Goal: Task Accomplishment & Management: Use online tool/utility

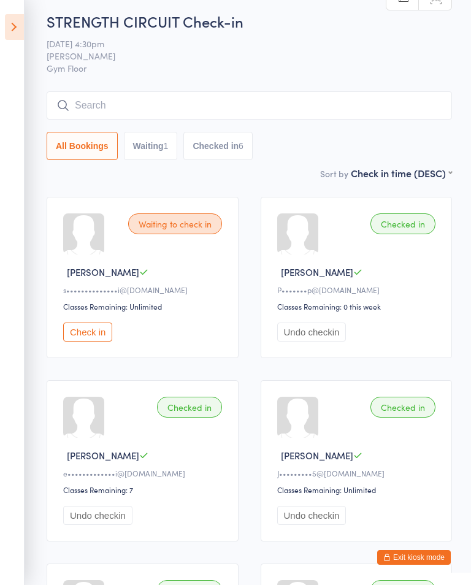
scroll to position [10, 0]
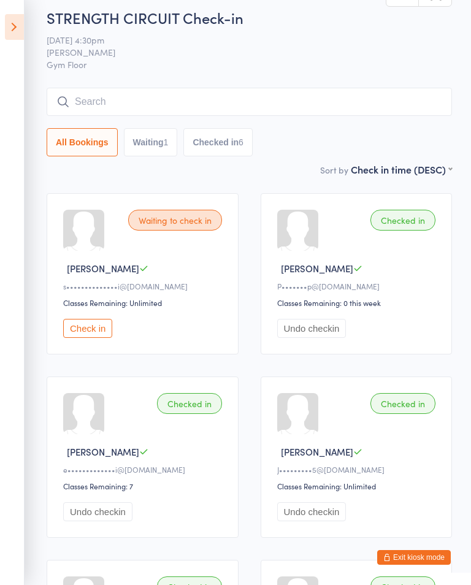
click at [19, 32] on icon at bounding box center [14, 27] width 19 height 26
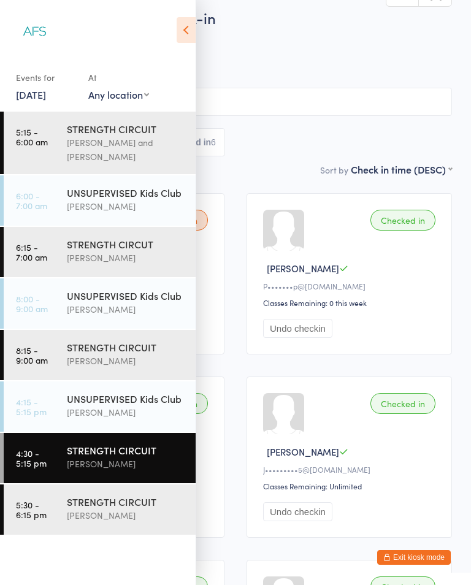
click at [134, 517] on div "[PERSON_NAME]" at bounding box center [126, 515] width 118 height 14
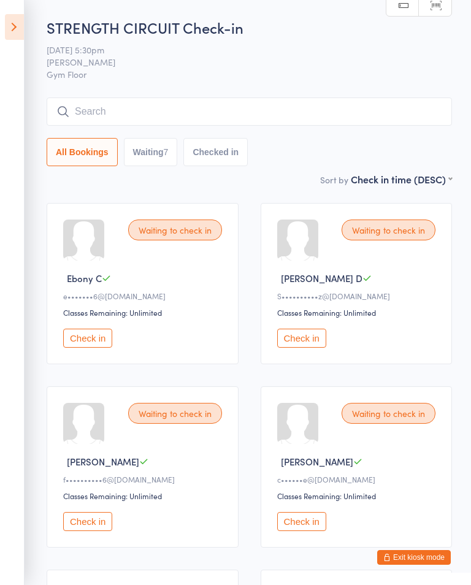
click at [21, 28] on icon at bounding box center [14, 27] width 19 height 26
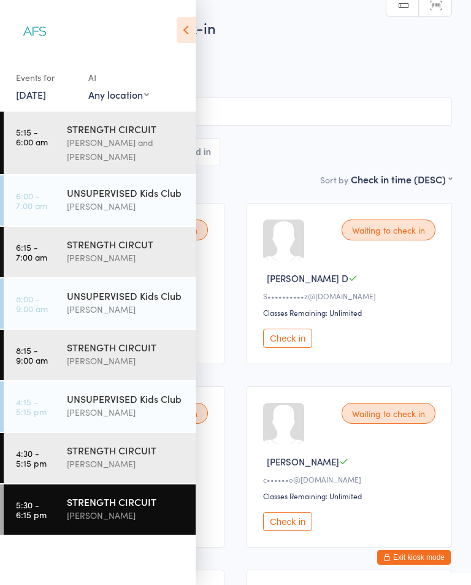
click at [140, 453] on div "STRENGTH CIRCUIT" at bounding box center [126, 449] width 118 height 13
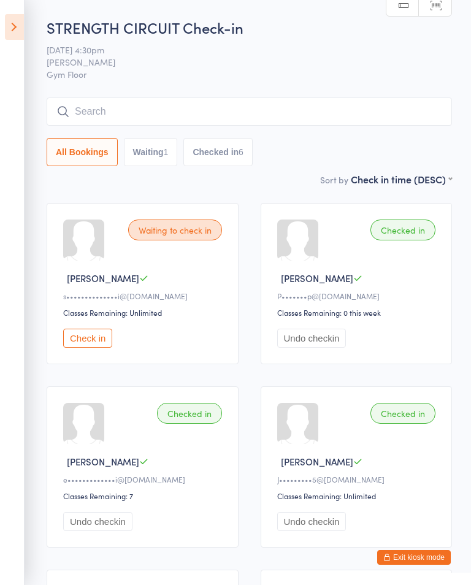
click at [16, 32] on icon at bounding box center [14, 27] width 19 height 26
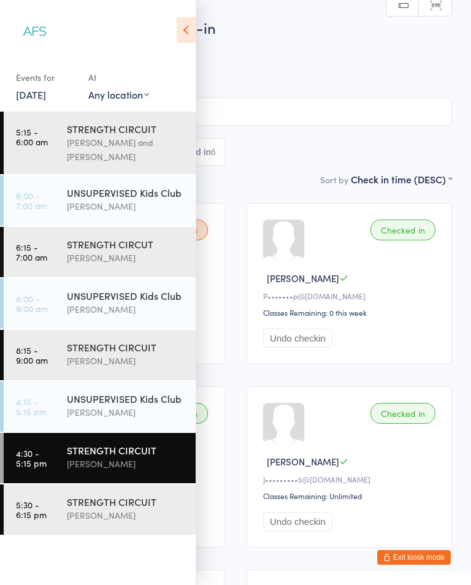
click at [110, 516] on div "[PERSON_NAME]" at bounding box center [126, 515] width 118 height 14
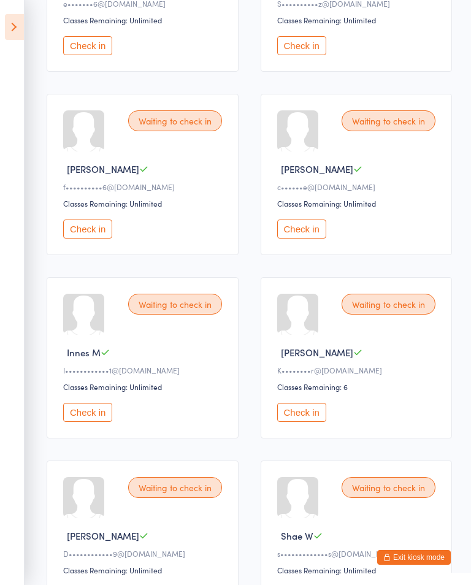
scroll to position [417, 0]
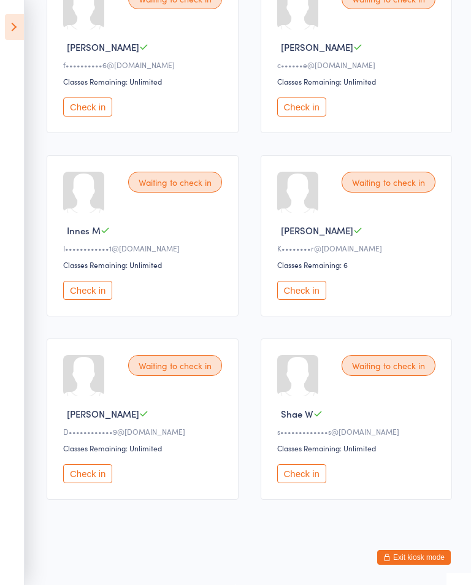
click at [139, 418] on icon at bounding box center [143, 413] width 9 height 9
click at [96, 420] on span "Dylan R" at bounding box center [103, 413] width 72 height 13
click at [423, 564] on button "Exit kiosk mode" at bounding box center [414, 557] width 74 height 15
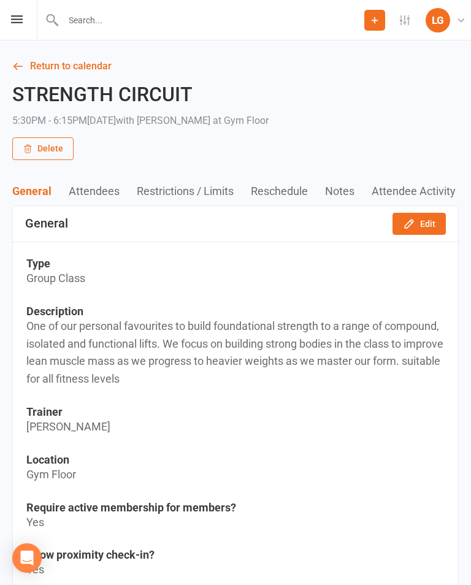
click at [92, 87] on h2 "STRENGTH CIRCUIT" at bounding box center [140, 94] width 256 height 21
click at [96, 67] on link "Return to calendar" at bounding box center [235, 66] width 446 height 17
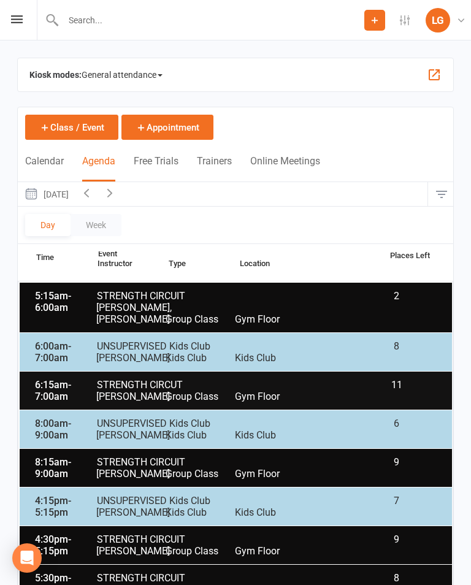
click at [15, 23] on icon at bounding box center [17, 19] width 12 height 8
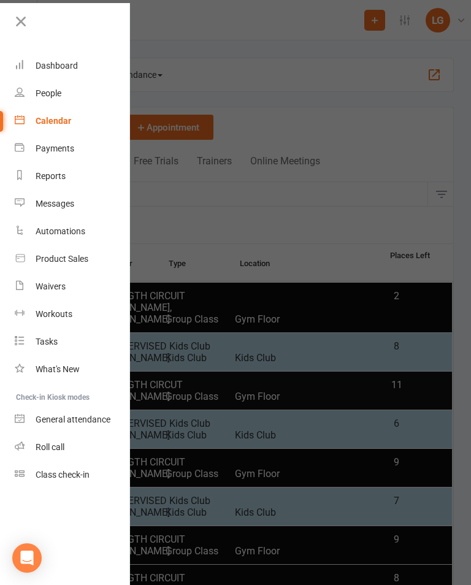
click at [80, 130] on link "Calendar" at bounding box center [73, 121] width 116 height 28
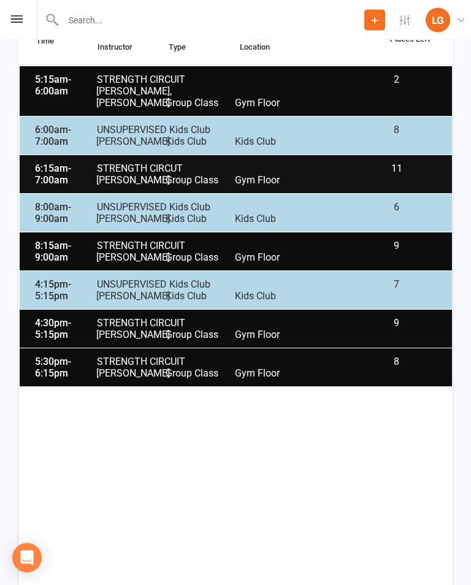
click at [307, 332] on div "4:30pm - 5:15pm STRENGTH CIRCUIT 9 [PERSON_NAME] Group Class Gym Floor" at bounding box center [236, 329] width 432 height 38
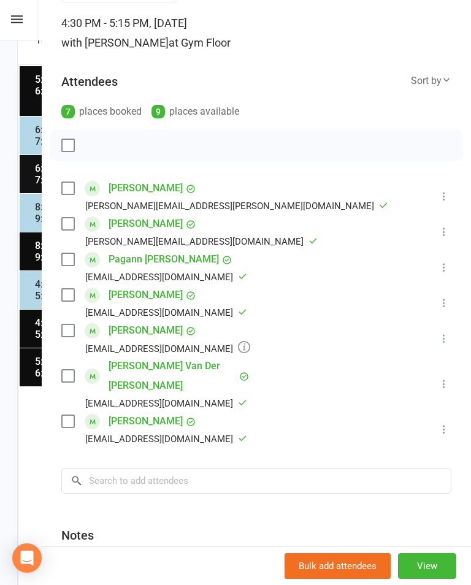
scroll to position [101, 0]
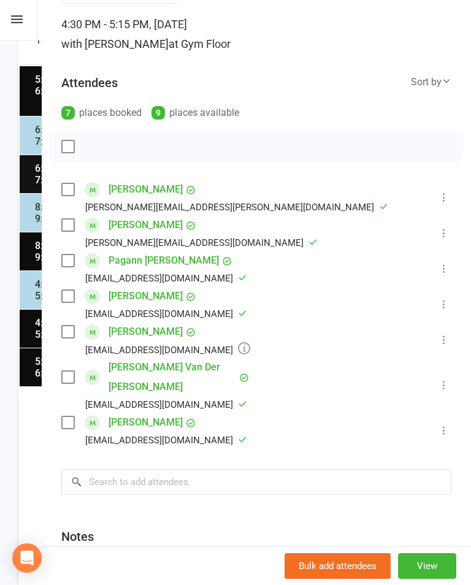
click at [448, 338] on icon at bounding box center [444, 339] width 12 height 12
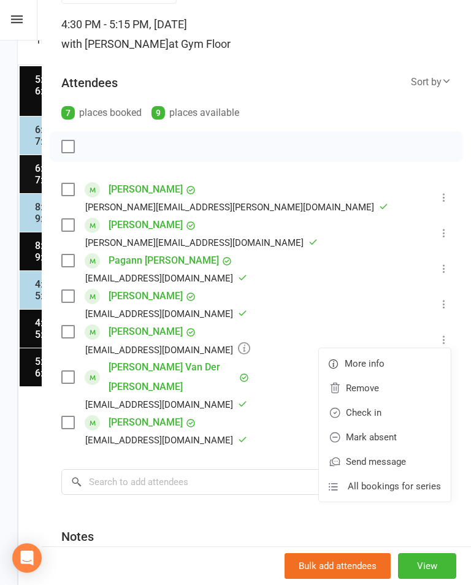
click at [406, 434] on link "Mark absent" at bounding box center [385, 437] width 132 height 25
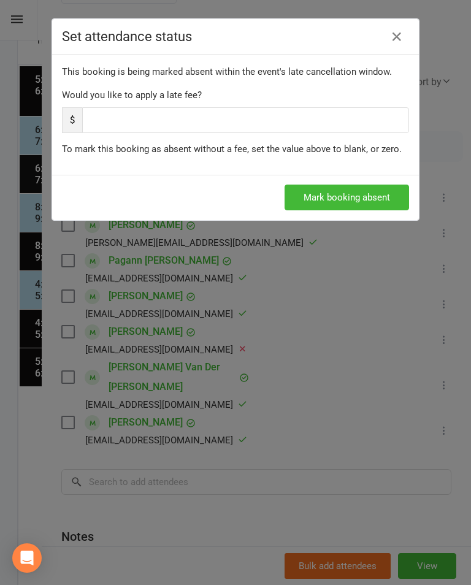
click at [369, 196] on button "Mark booking absent" at bounding box center [346, 197] width 124 height 26
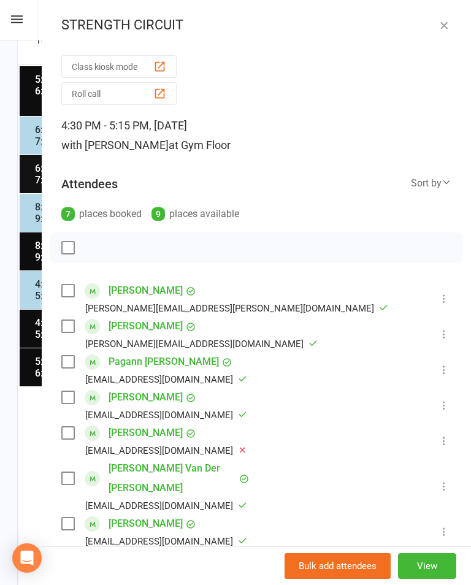
scroll to position [0, 0]
click at [449, 19] on icon "button" at bounding box center [444, 25] width 12 height 12
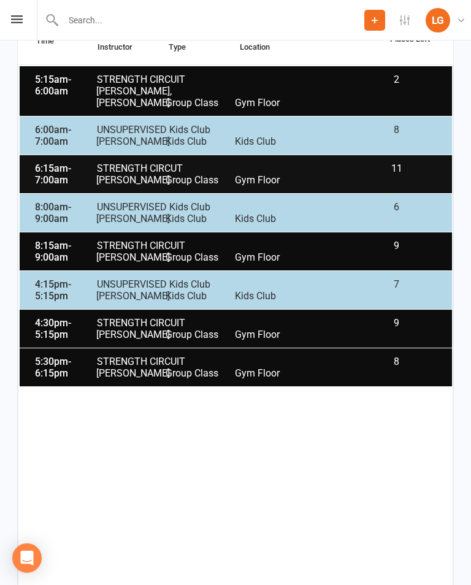
click at [325, 375] on div "5:30pm - 6:15pm STRENGTH CIRCUIT 8 [PERSON_NAME] Group Class Gym Floor" at bounding box center [236, 367] width 432 height 38
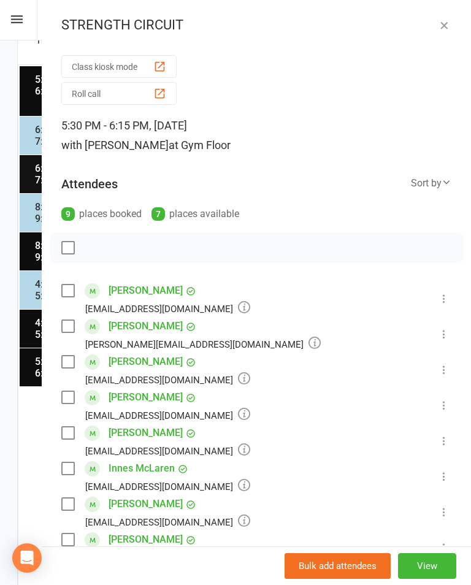
click at [158, 58] on button "Class kiosk mode" at bounding box center [118, 66] width 115 height 23
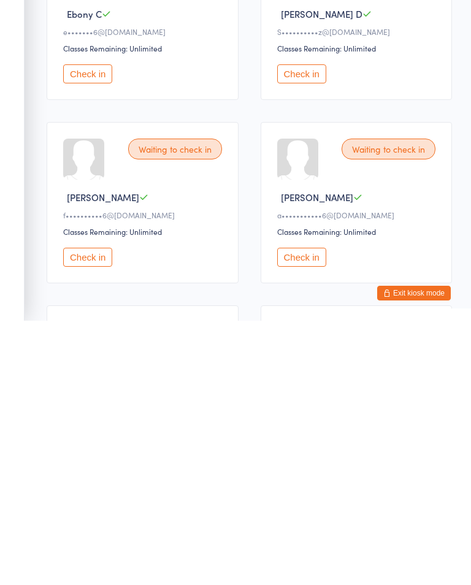
scroll to position [298, 0]
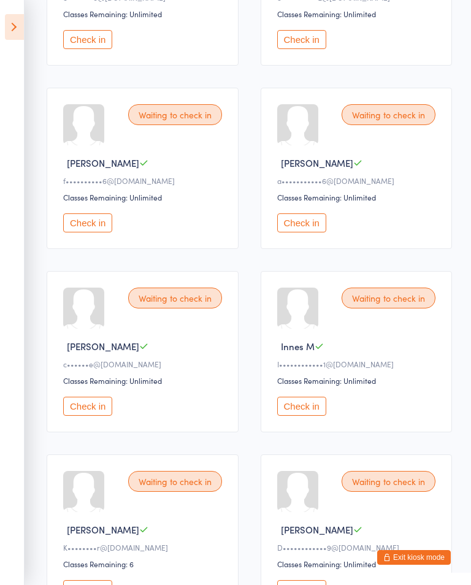
click at [95, 232] on button "Check in" at bounding box center [87, 222] width 49 height 19
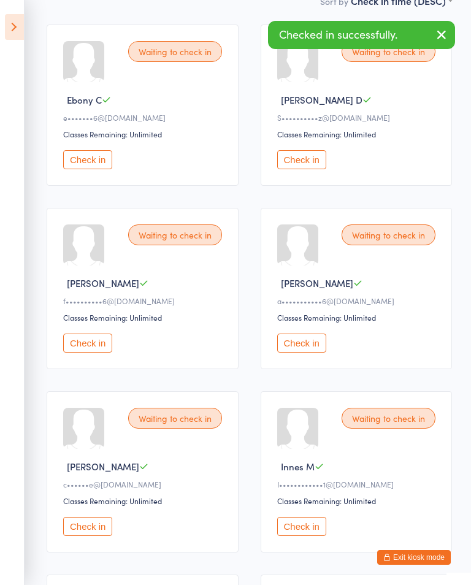
scroll to position [134, 0]
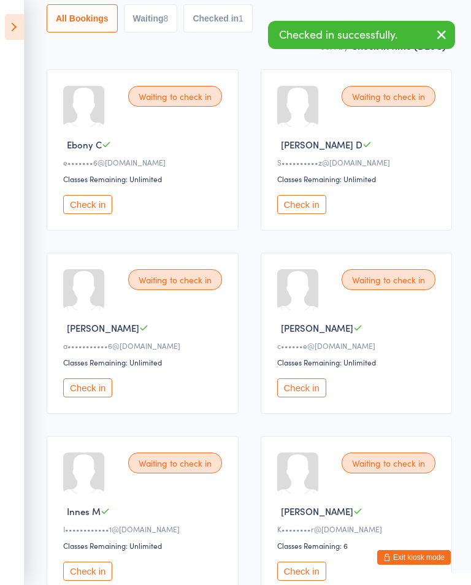
click at [15, 28] on icon at bounding box center [14, 27] width 19 height 26
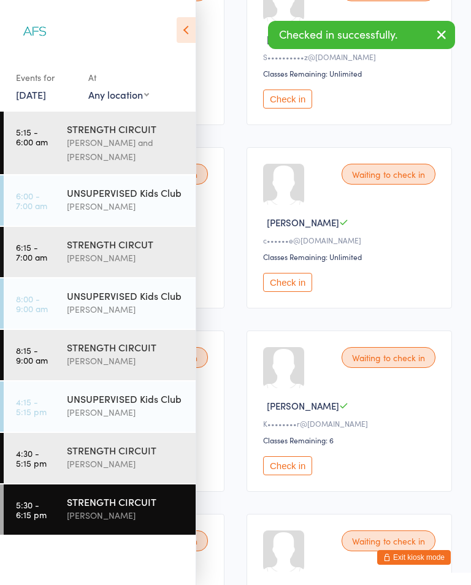
scroll to position [244, 0]
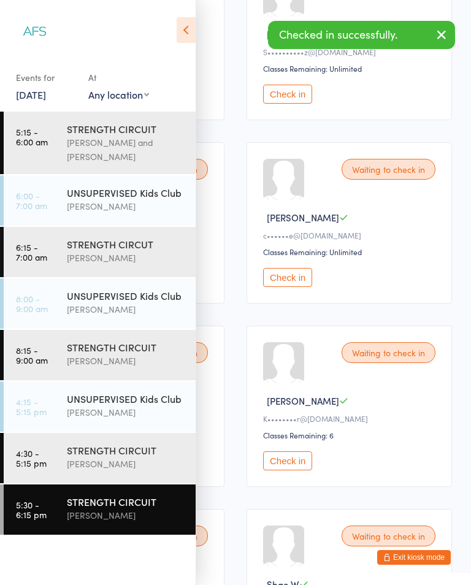
click at [85, 463] on div "[PERSON_NAME]" at bounding box center [126, 464] width 118 height 14
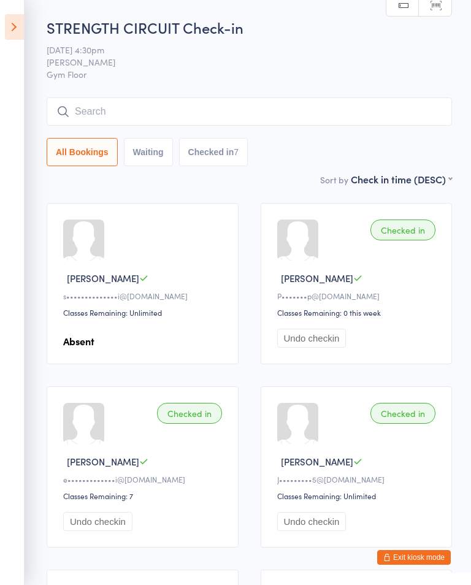
click at [17, 30] on icon at bounding box center [14, 27] width 19 height 26
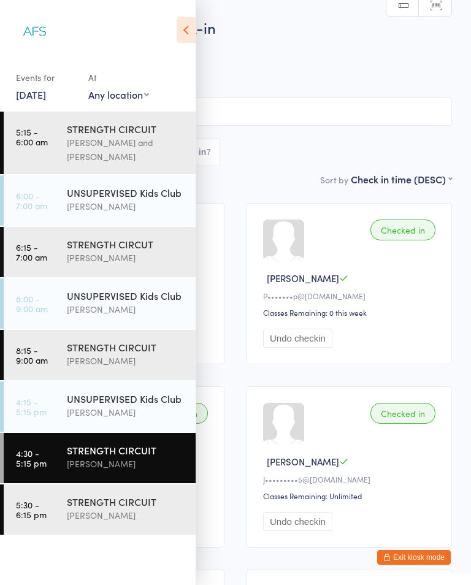
click at [93, 508] on div "STRENGTH CIRCUIT" at bounding box center [126, 501] width 118 height 13
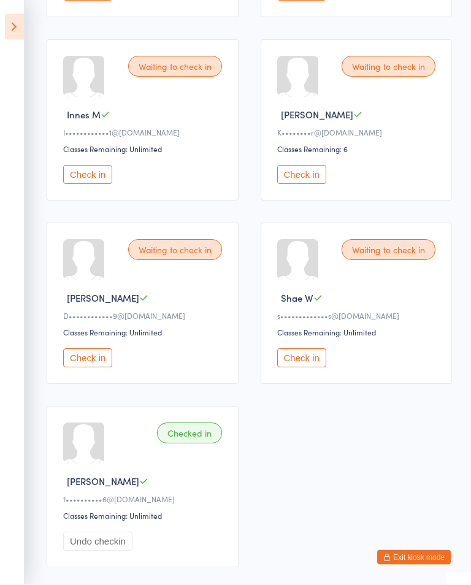
scroll to position [602, 0]
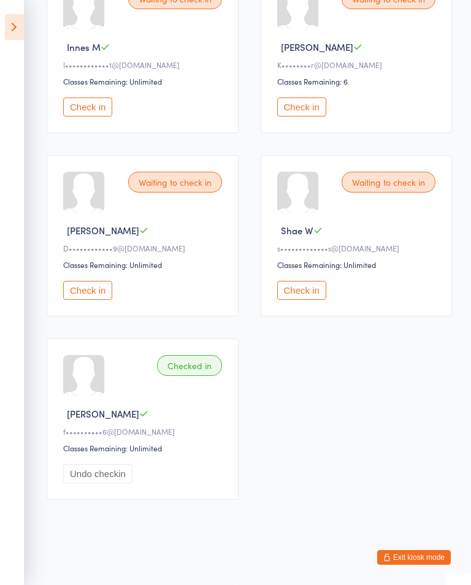
click at [289, 300] on button "Check in" at bounding box center [301, 290] width 49 height 19
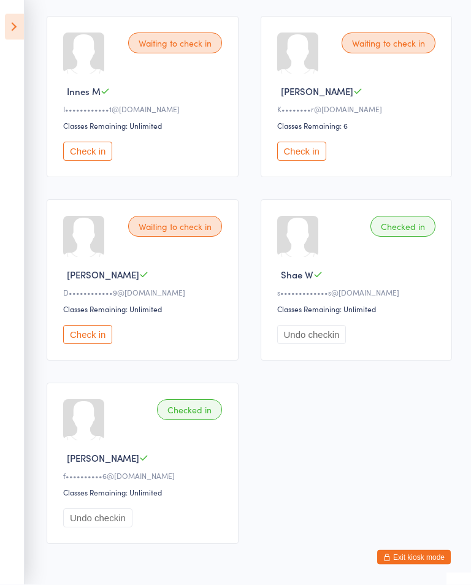
click at [300, 155] on button "Check in" at bounding box center [301, 151] width 49 height 19
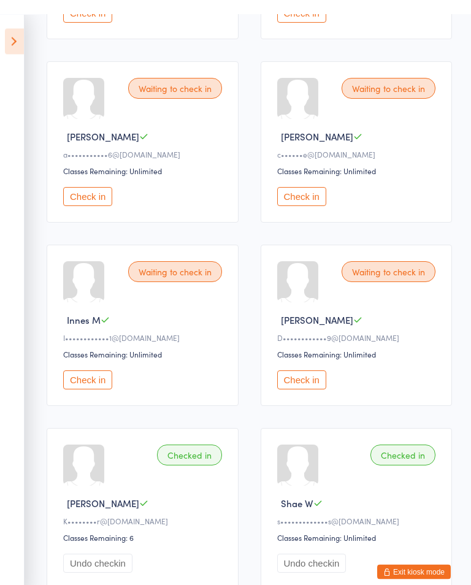
scroll to position [325, 0]
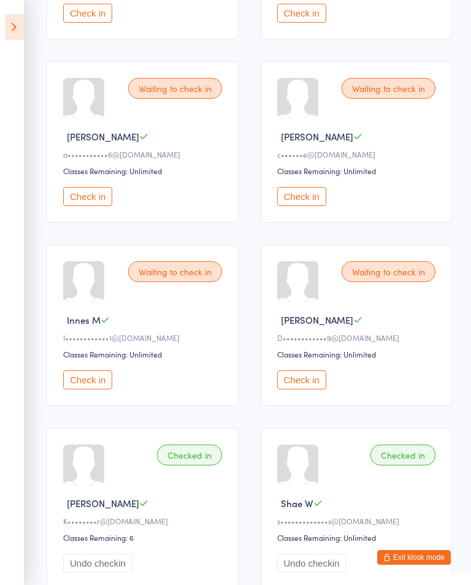
click at [108, 389] on button "Check in" at bounding box center [87, 379] width 49 height 19
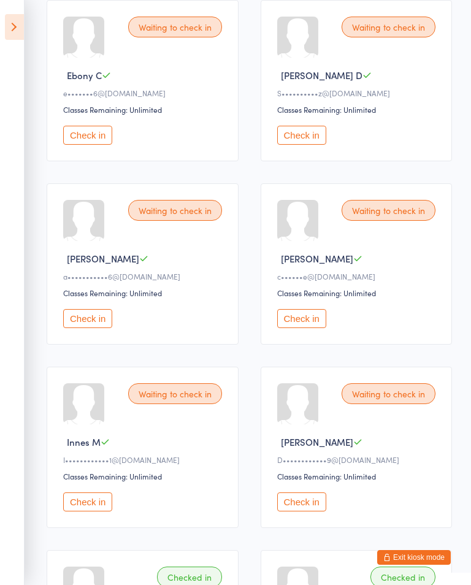
scroll to position [205, 0]
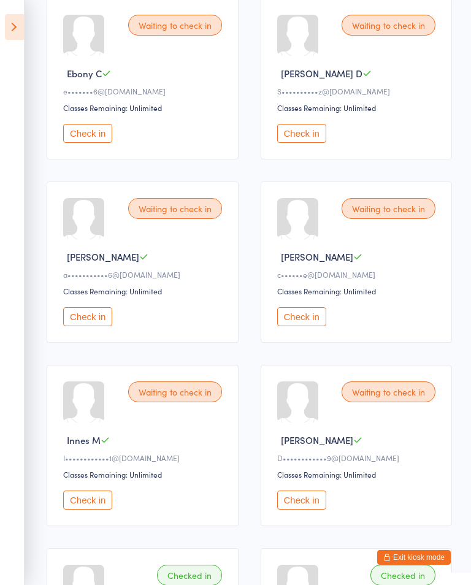
click at [91, 135] on button "Check in" at bounding box center [87, 133] width 49 height 19
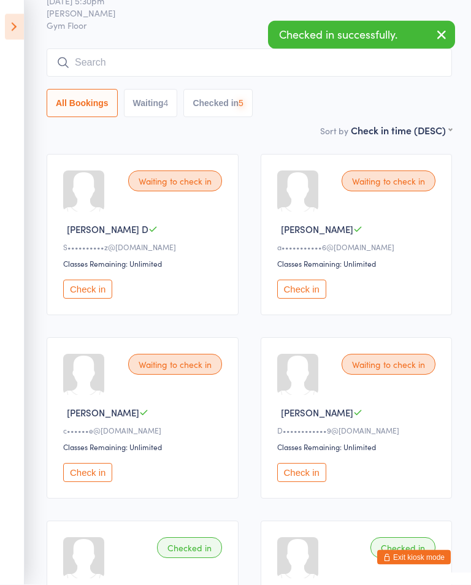
scroll to position [51, 0]
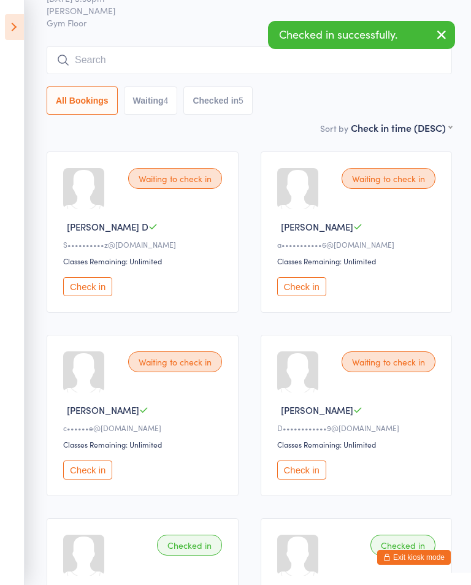
click at [111, 292] on button "Check in" at bounding box center [87, 286] width 49 height 19
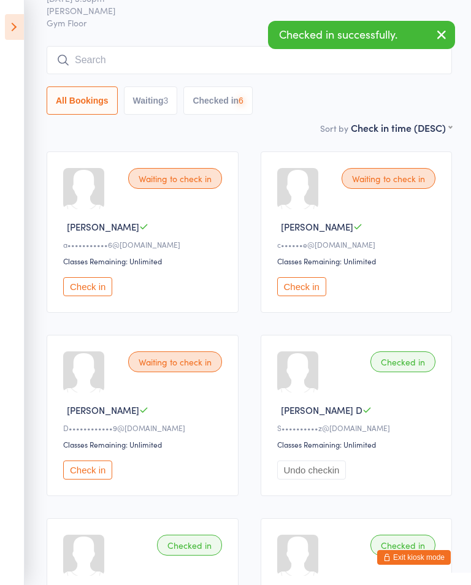
click at [99, 296] on button "Check in" at bounding box center [87, 286] width 49 height 19
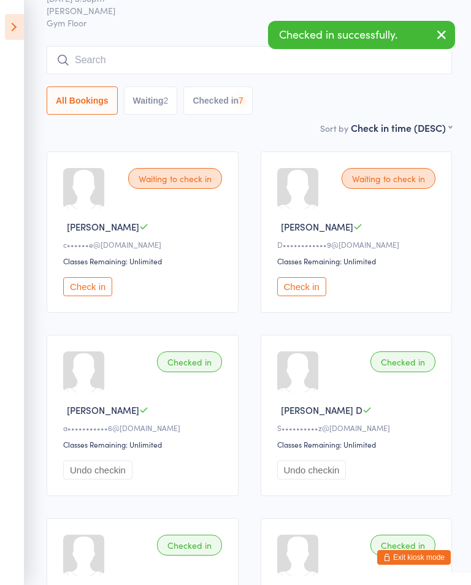
click at [105, 285] on button "Check in" at bounding box center [87, 286] width 49 height 19
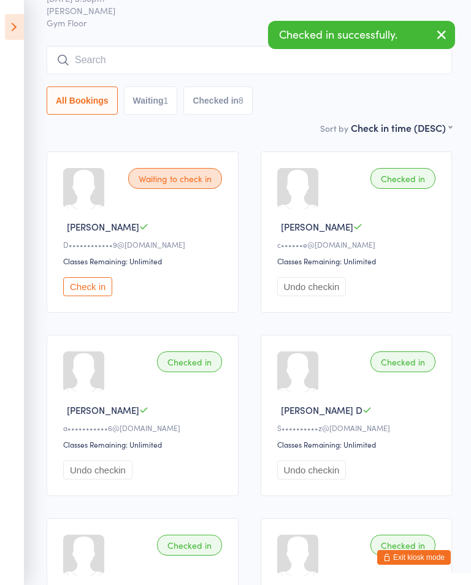
click at [97, 285] on button "Check in" at bounding box center [87, 286] width 49 height 19
click at [439, 33] on icon "button" at bounding box center [441, 34] width 15 height 15
